Goal: Book appointment/travel/reservation

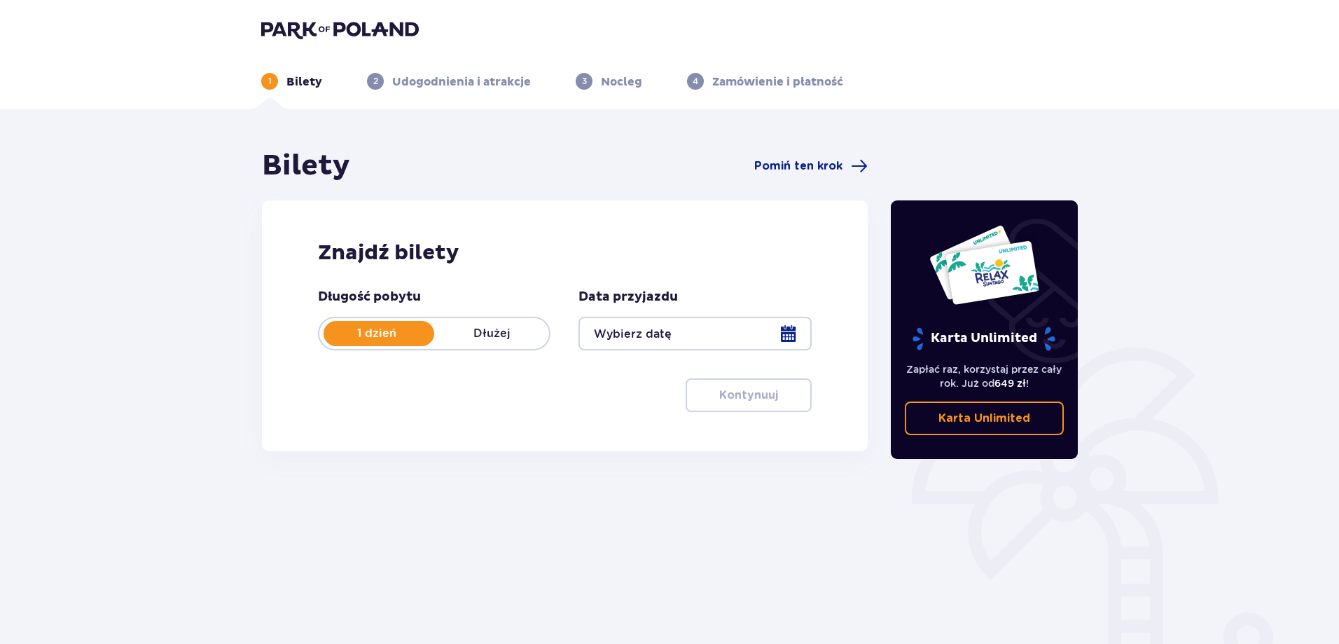
click at [782, 332] on div at bounding box center [695, 334] width 233 height 34
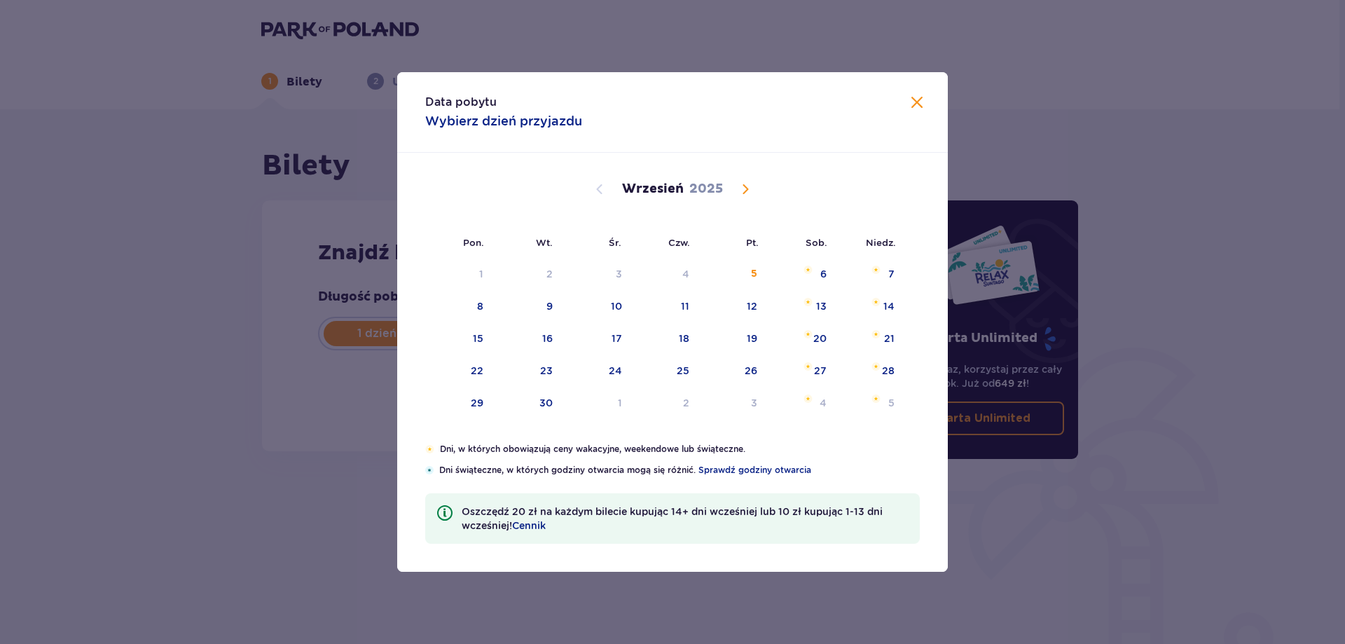
click at [741, 190] on span "Calendar" at bounding box center [745, 189] width 17 height 17
click at [622, 274] on div "1" at bounding box center [597, 274] width 68 height 31
type input "[DATE]"
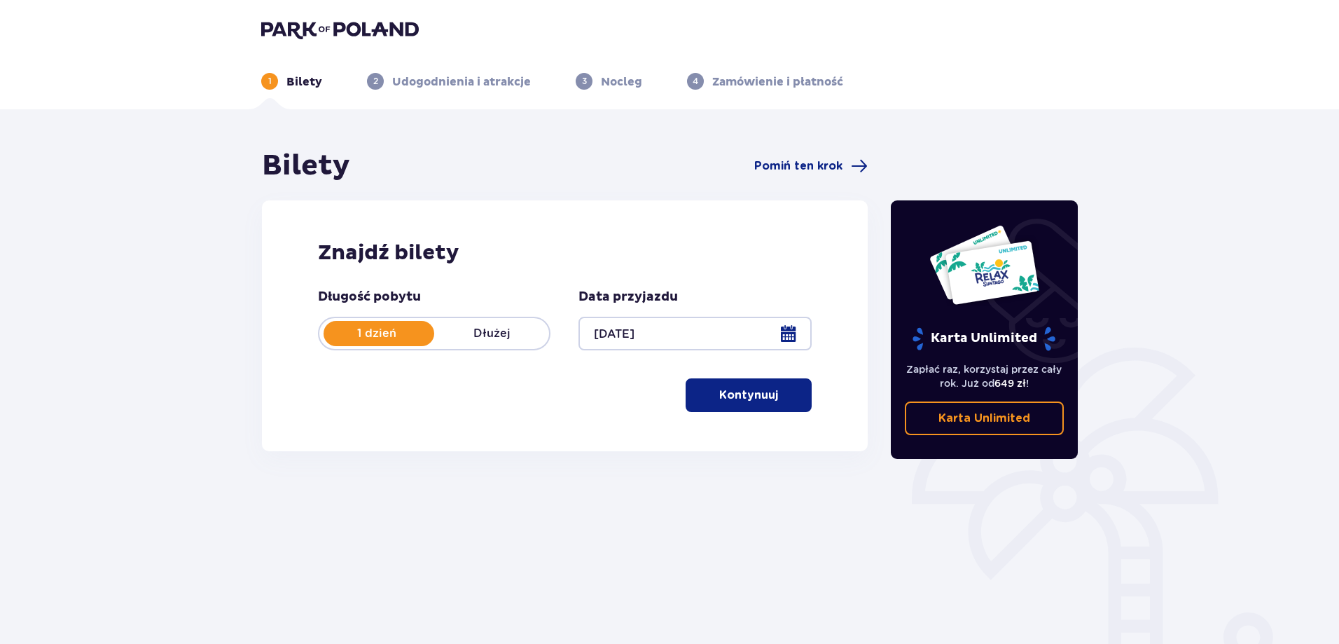
click at [525, 334] on p "Dłużej" at bounding box center [491, 333] width 115 height 15
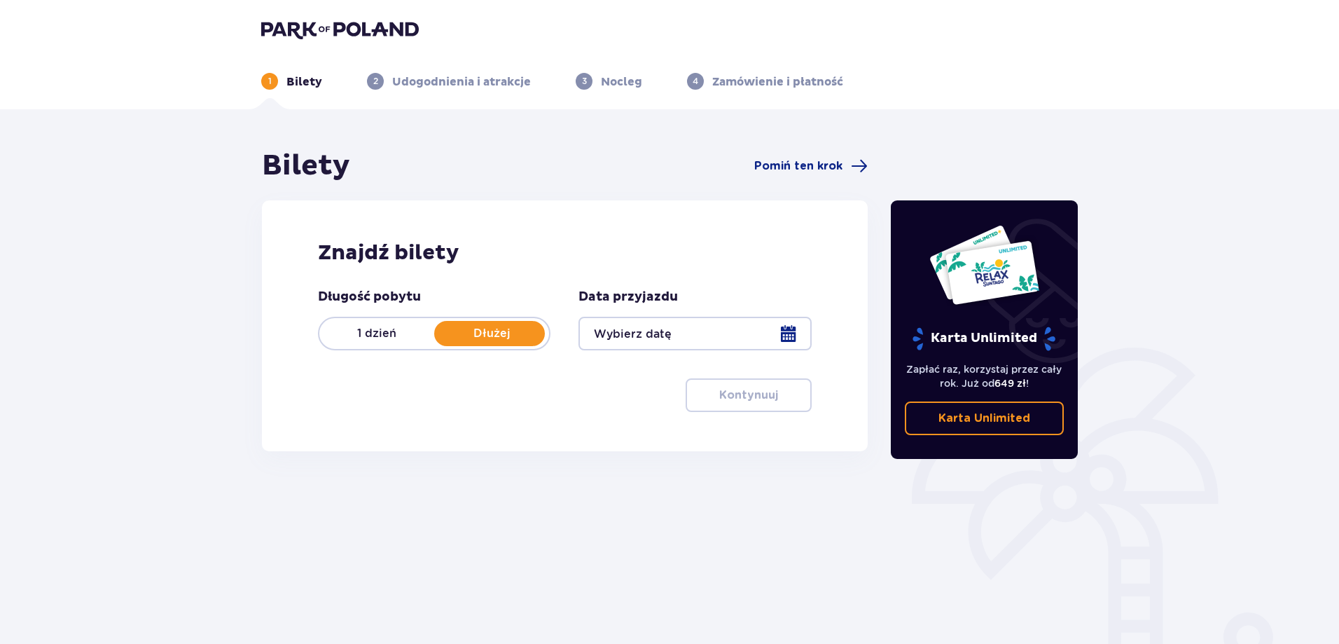
click at [785, 329] on div at bounding box center [695, 334] width 233 height 34
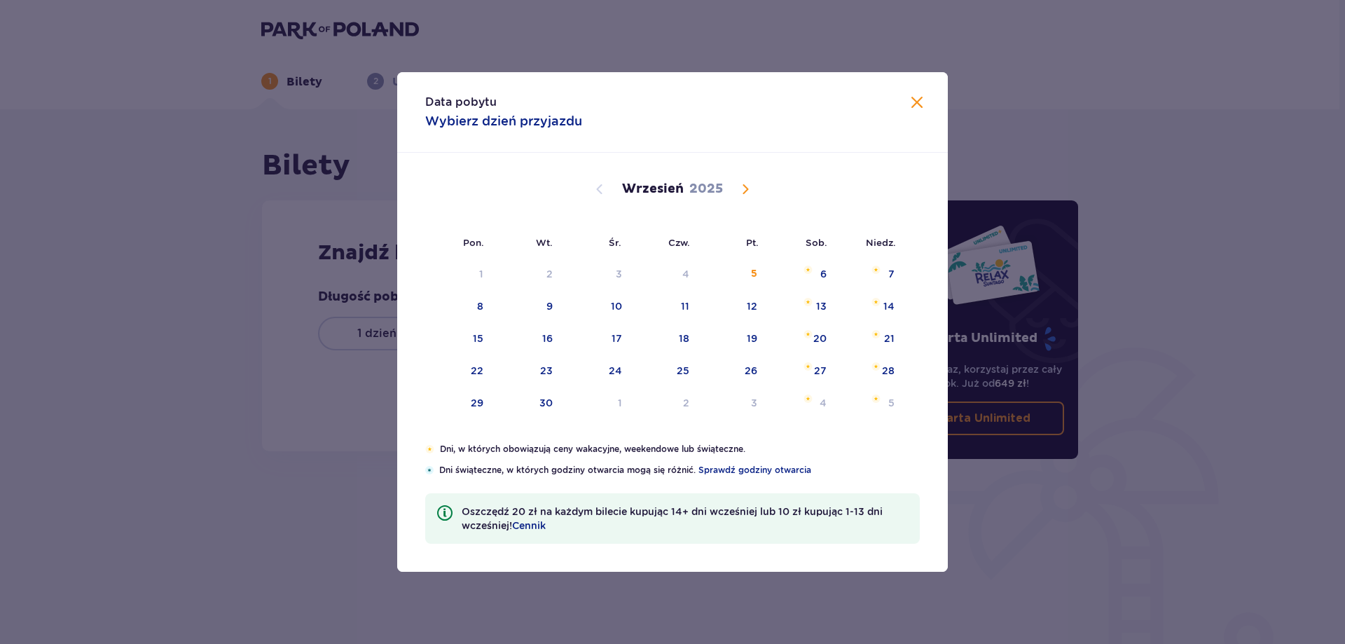
click at [744, 187] on span "Calendar" at bounding box center [745, 189] width 17 height 17
click at [621, 278] on div "1" at bounding box center [619, 274] width 4 height 14
click at [882, 273] on div "5" at bounding box center [870, 274] width 68 height 31
click at [892, 268] on div "5" at bounding box center [891, 274] width 6 height 14
click at [502, 296] on div "7" at bounding box center [529, 306] width 69 height 31
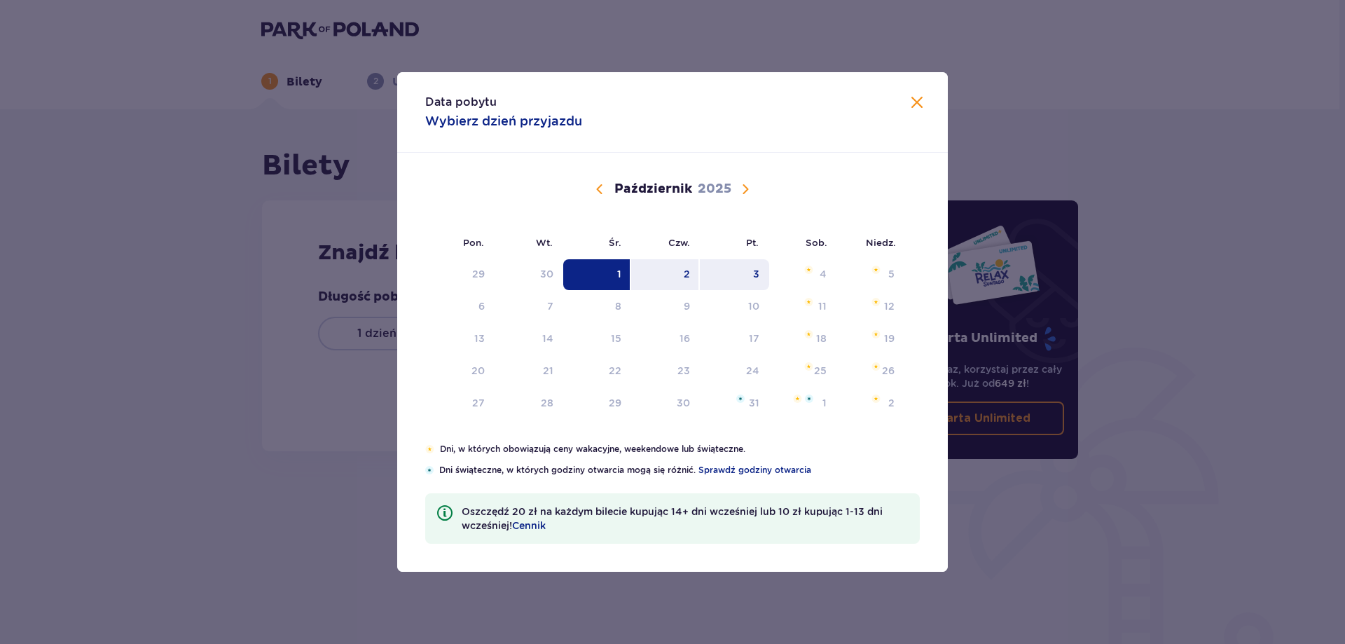
click at [761, 273] on div "3" at bounding box center [734, 274] width 69 height 31
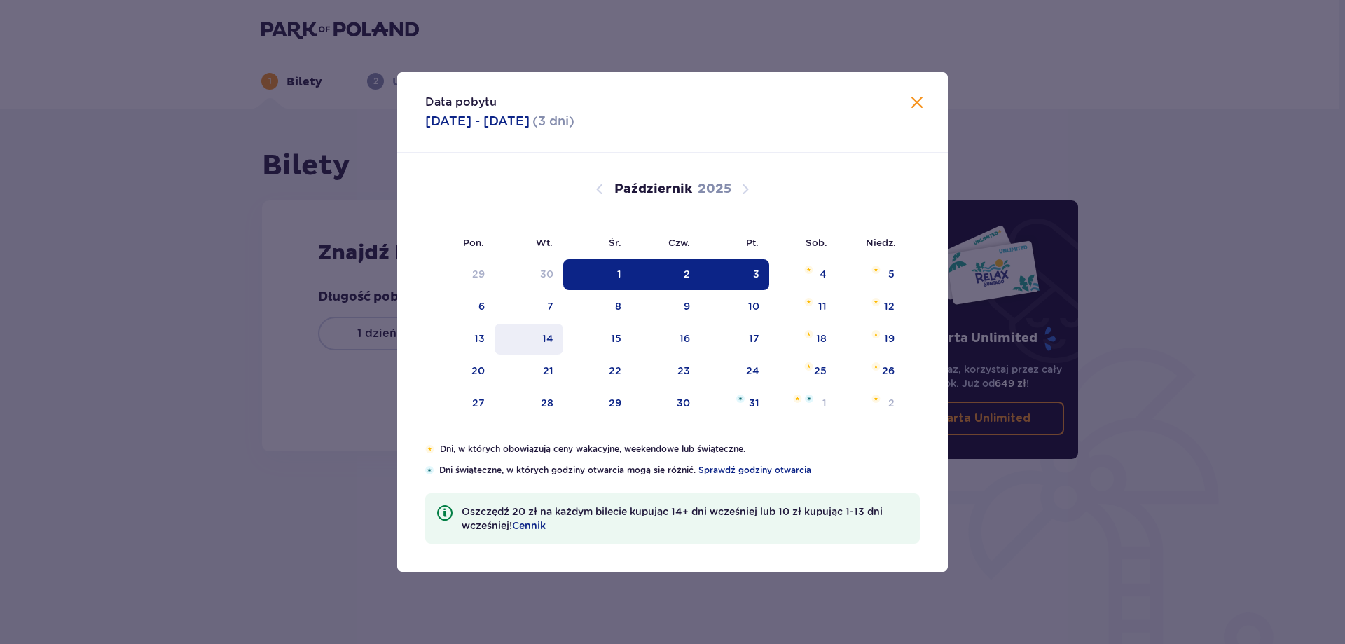
type input "[DATE] - [DATE]"
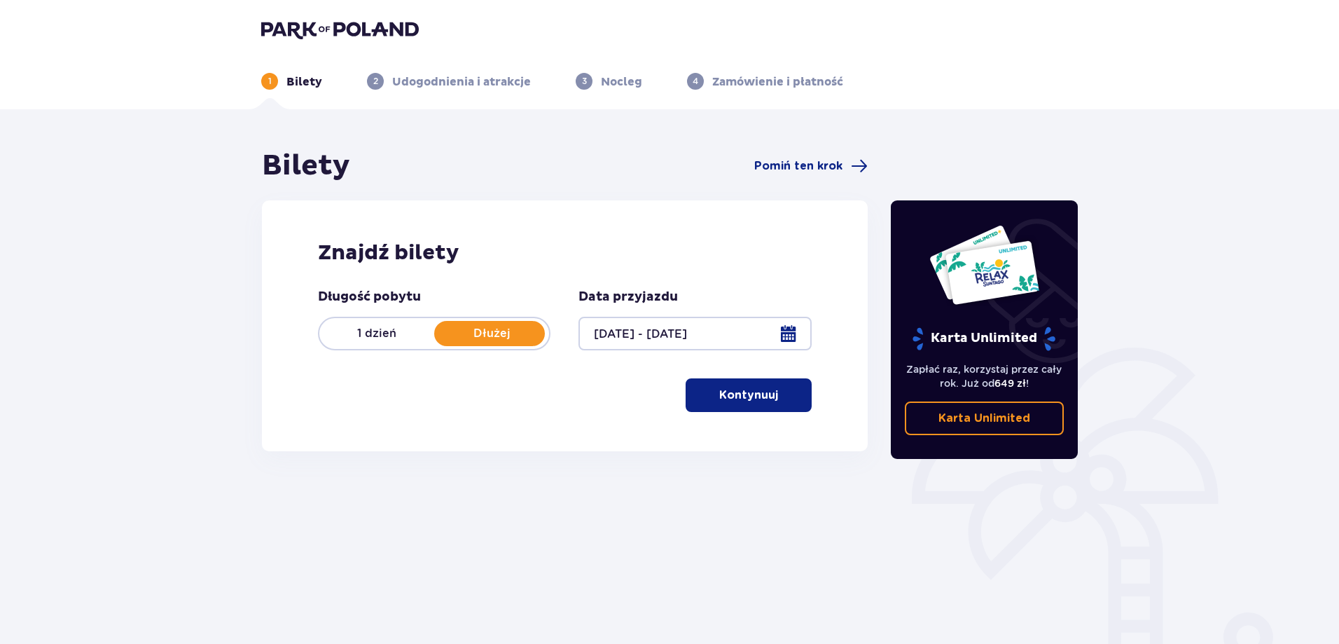
click at [730, 395] on p "Kontynuuj" at bounding box center [748, 394] width 59 height 15
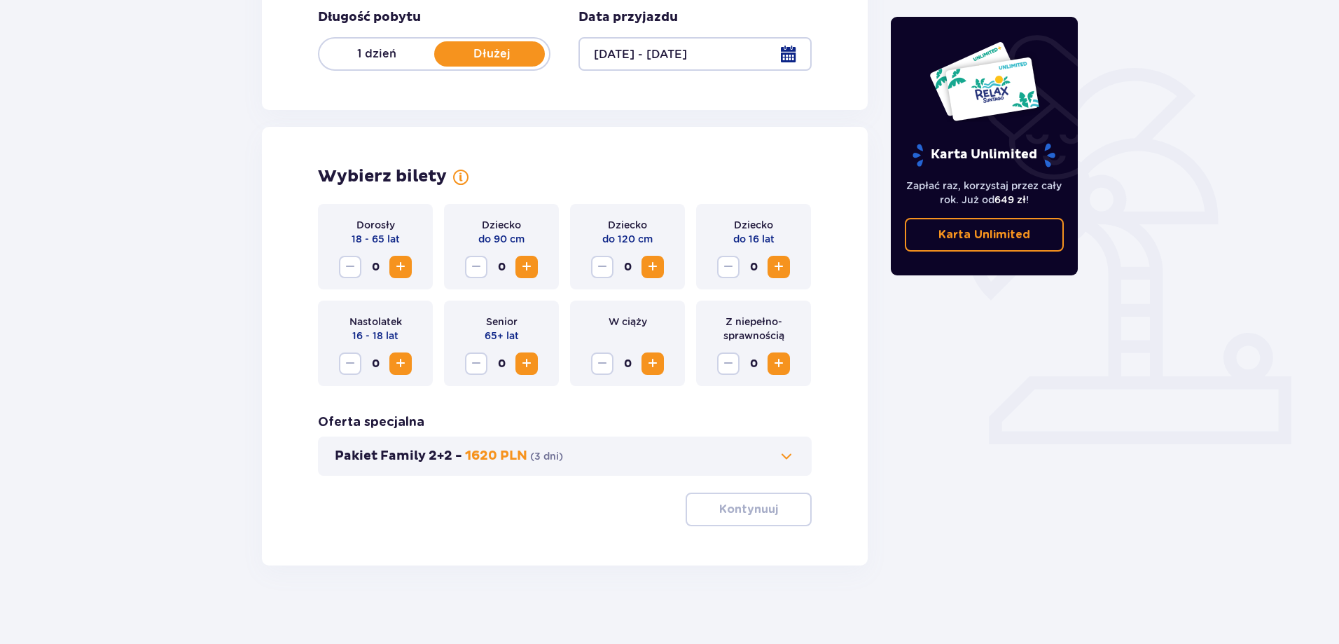
scroll to position [285, 0]
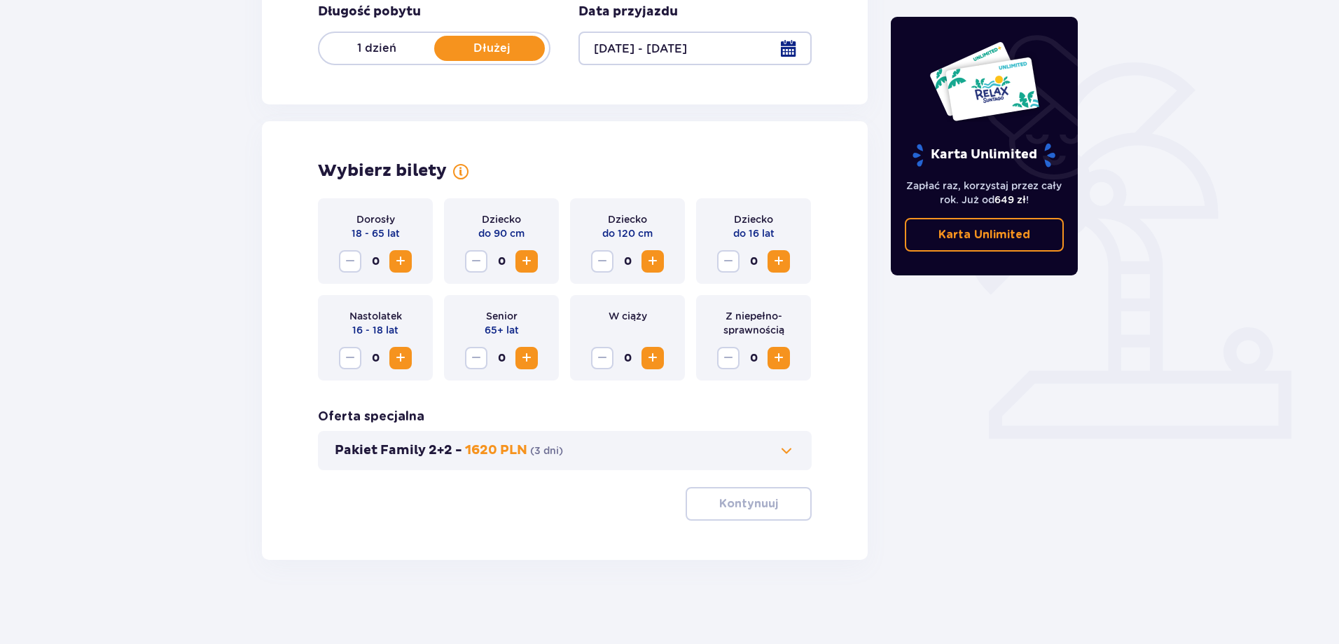
click at [405, 263] on span "Increase" at bounding box center [400, 261] width 17 height 17
click at [778, 261] on span "Increase" at bounding box center [779, 261] width 17 height 17
click at [750, 497] on p "Kontynuuj" at bounding box center [748, 503] width 59 height 15
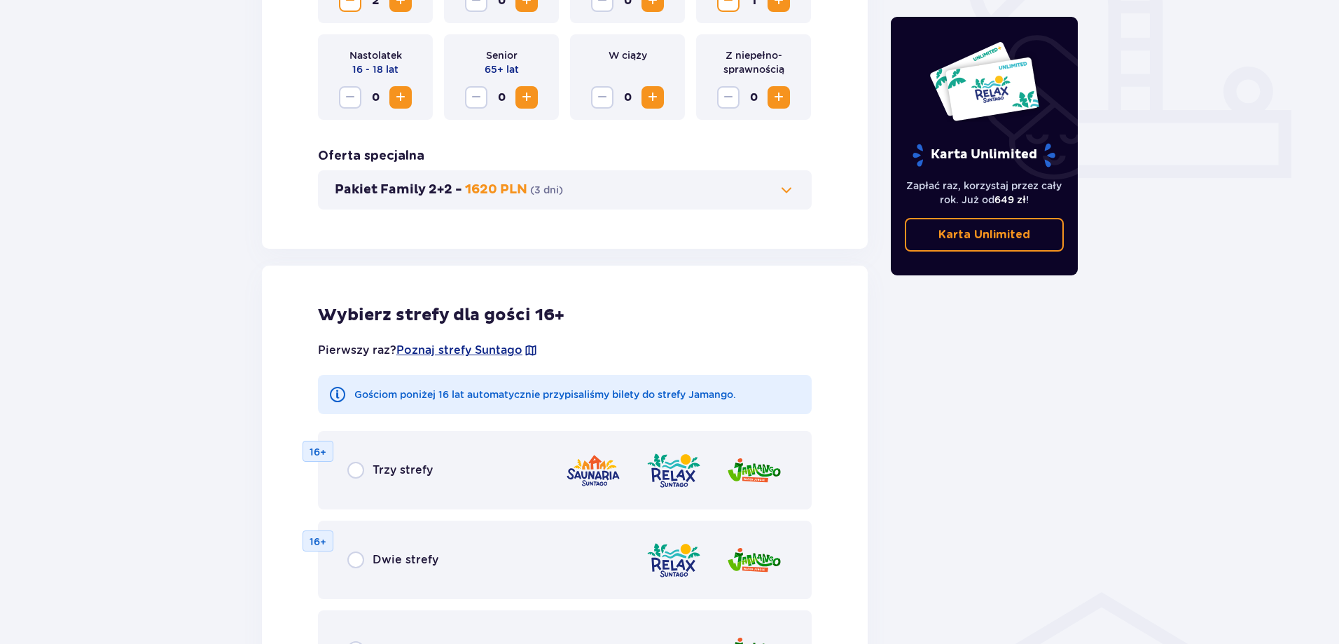
scroll to position [708, 0]
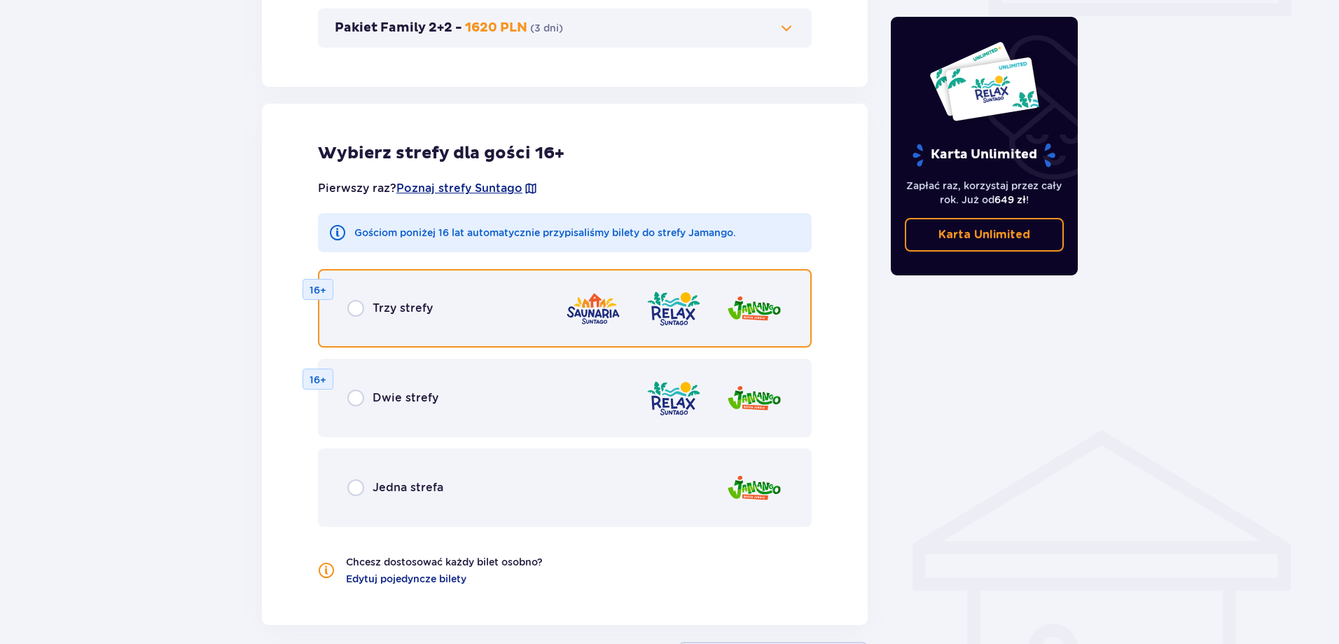
click at [354, 308] on input "radio" at bounding box center [355, 308] width 17 height 17
radio input "true"
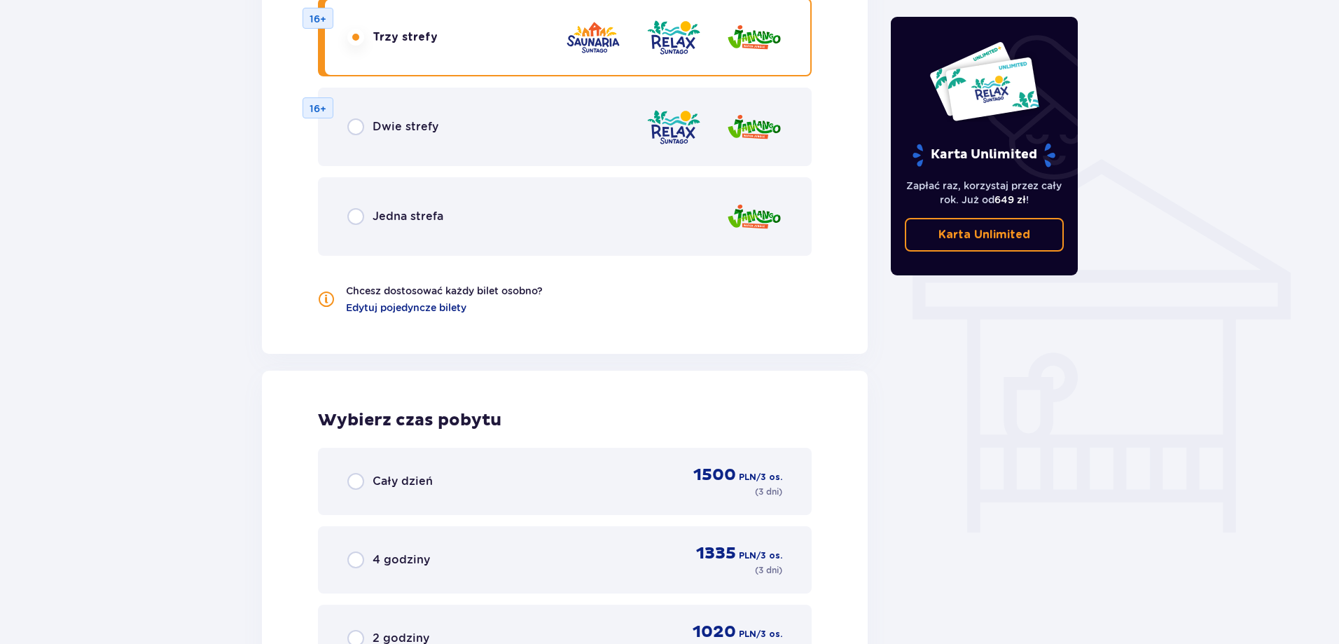
scroll to position [970, 0]
